Goal: Find specific page/section: Find specific page/section

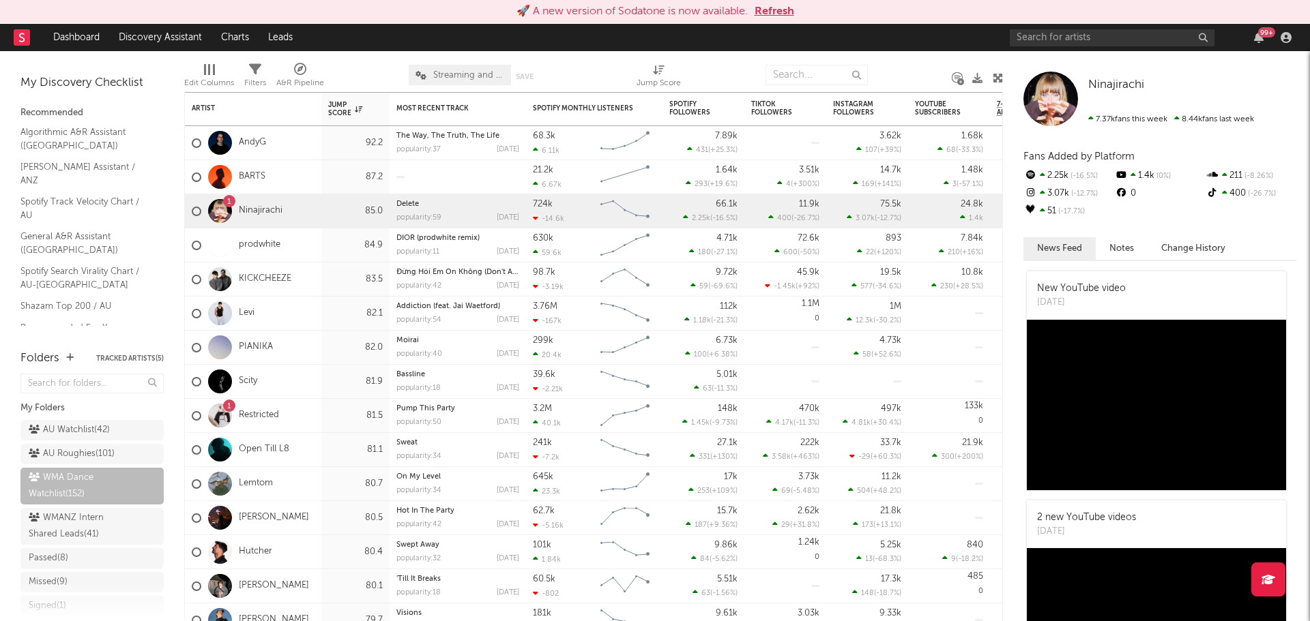
click at [771, 13] on button "Refresh" at bounding box center [774, 11] width 40 height 16
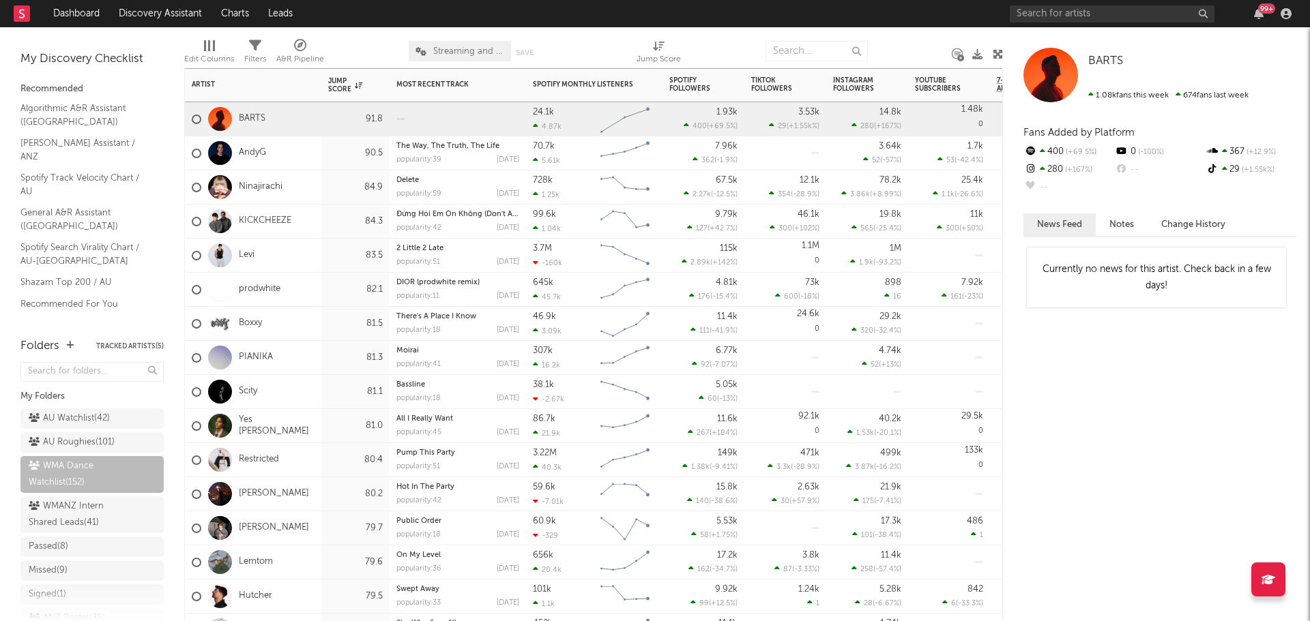
click at [311, 154] on div "AndyG" at bounding box center [253, 153] width 136 height 34
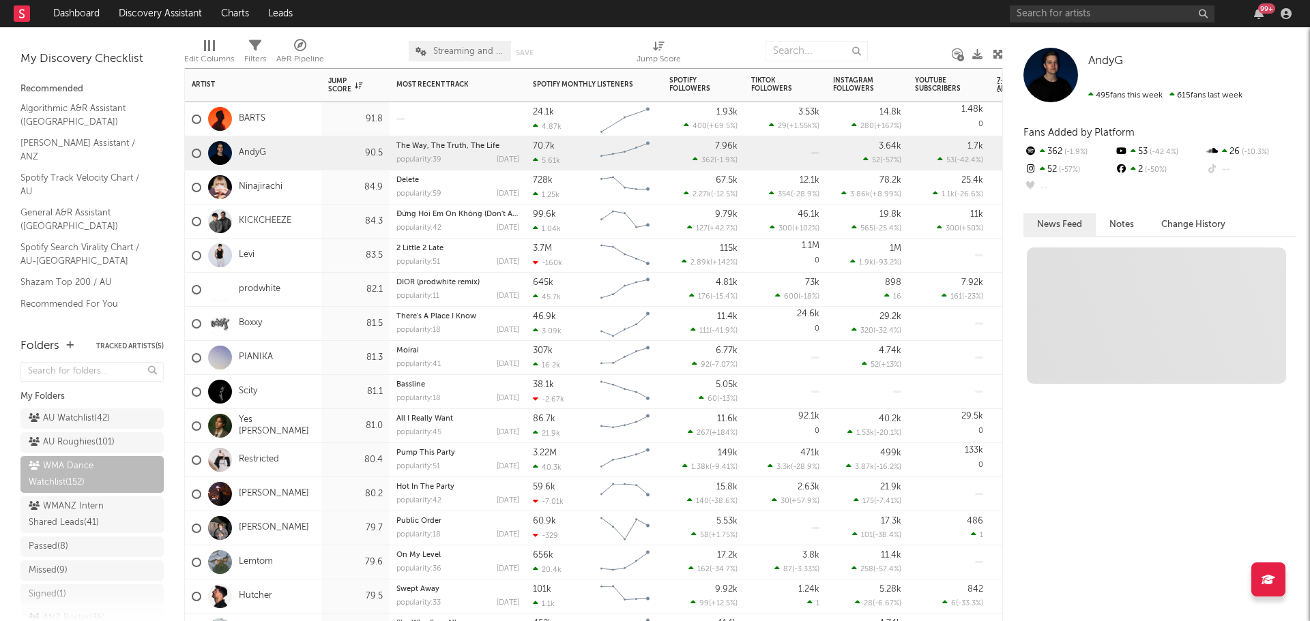
click at [308, 125] on div "BARTS" at bounding box center [253, 119] width 136 height 34
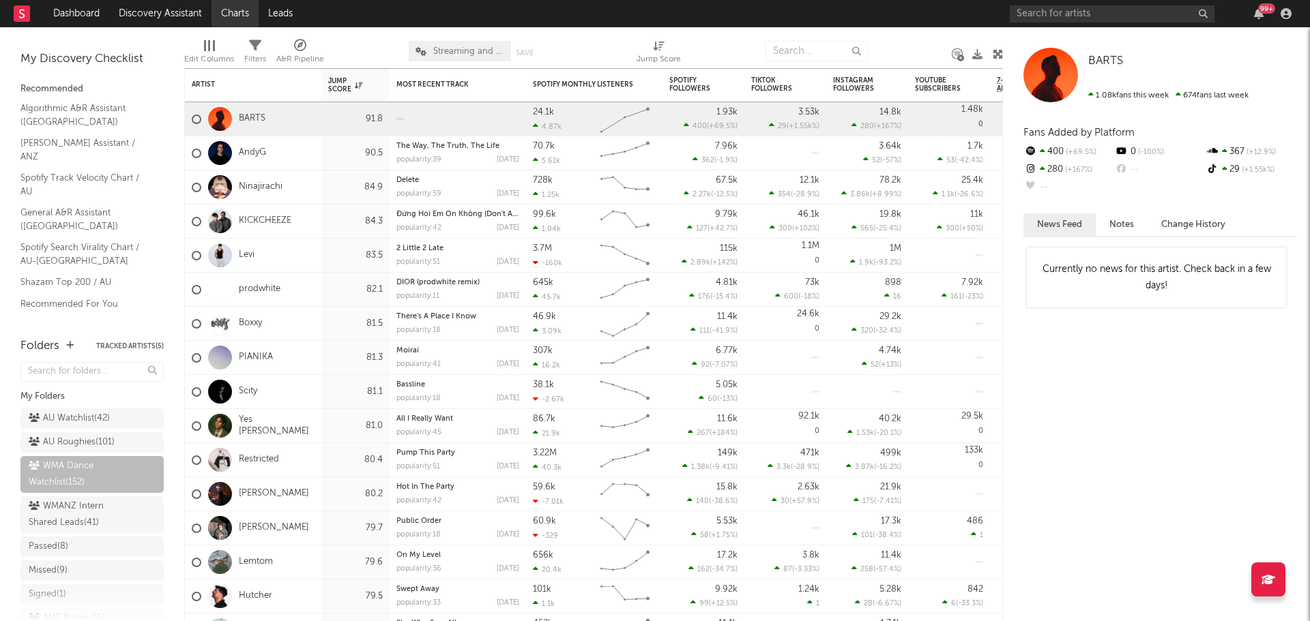
drag, startPoint x: 71, startPoint y: 411, endPoint x: 243, endPoint y: 6, distance: 440.1
click at [71, 411] on div "AU Watchlist ( 42 )" at bounding box center [69, 419] width 81 height 16
